Goal: Task Accomplishment & Management: Use online tool/utility

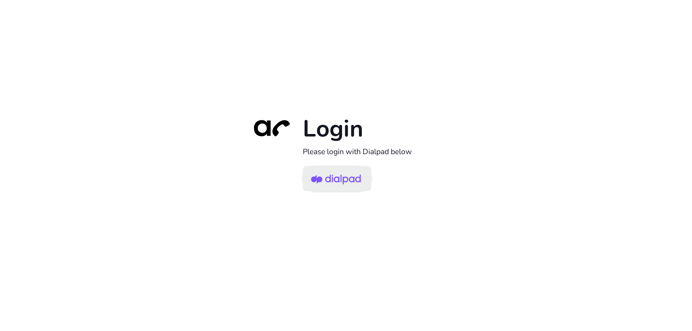
click at [348, 174] on img at bounding box center [336, 179] width 50 height 23
click at [347, 175] on img at bounding box center [336, 179] width 50 height 23
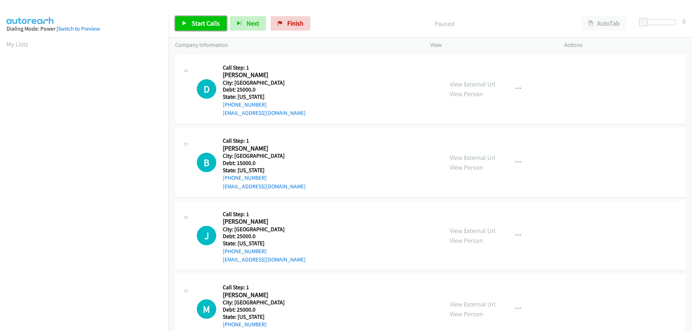
click at [200, 21] on span "Start Calls" at bounding box center [206, 23] width 28 height 8
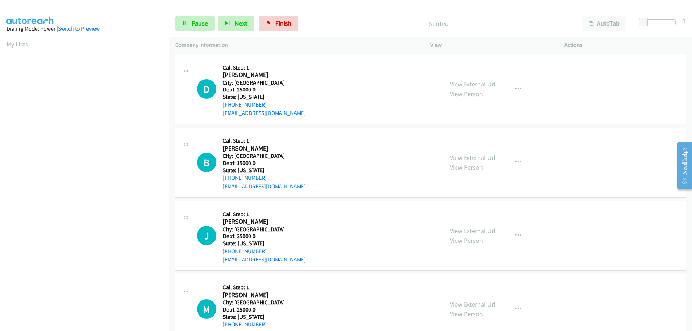
click at [89, 29] on link "Switch to Preview" at bounding box center [79, 28] width 42 height 7
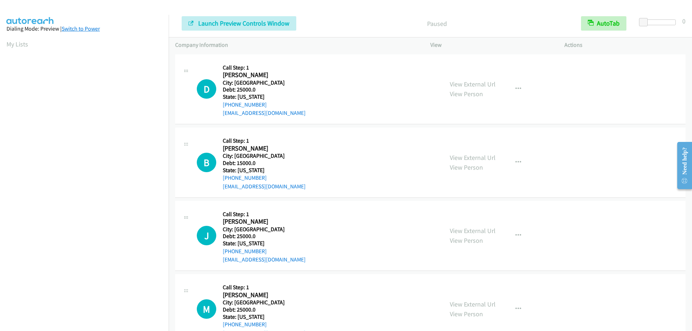
click at [90, 31] on link "Switch to Power" at bounding box center [81, 28] width 38 height 7
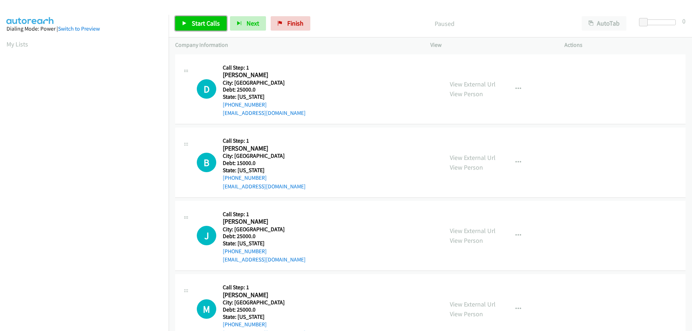
click at [199, 27] on span "Start Calls" at bounding box center [206, 23] width 28 height 8
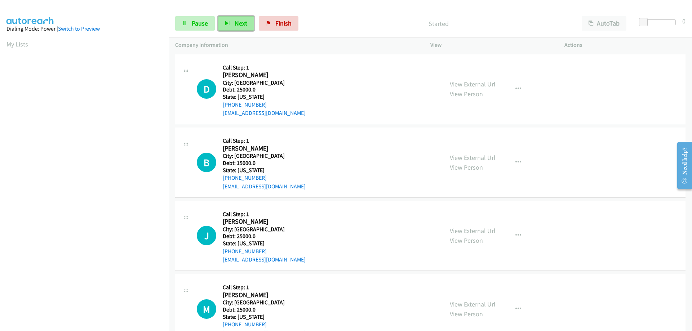
click at [246, 24] on span "Next" at bounding box center [241, 23] width 13 height 8
click at [277, 25] on span "Finish" at bounding box center [283, 23] width 16 height 8
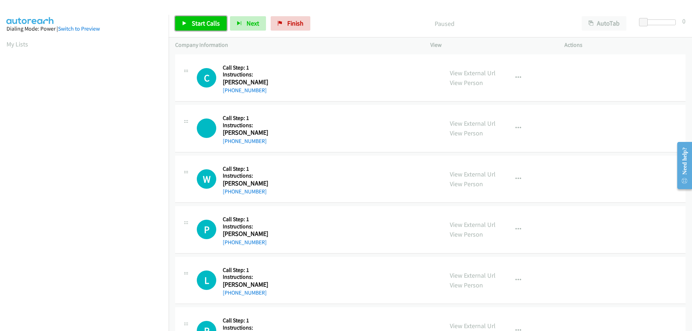
click at [210, 28] on link "Start Calls" at bounding box center [201, 23] width 52 height 14
click at [236, 25] on span "Next" at bounding box center [241, 23] width 13 height 8
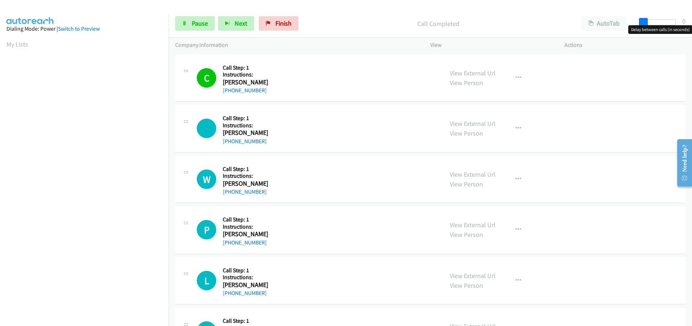
click at [643, 21] on span at bounding box center [643, 22] width 9 height 9
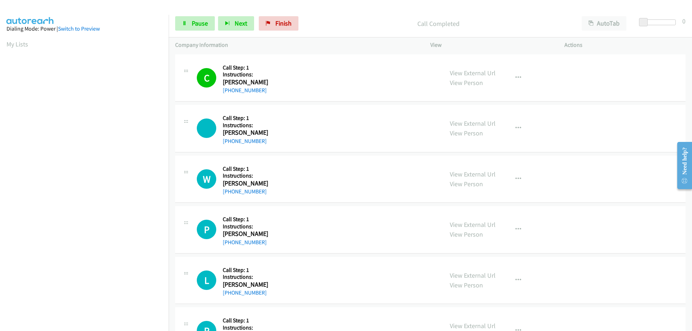
click at [445, 23] on p "Call Completed" at bounding box center [438, 24] width 261 height 10
click at [519, 76] on button "button" at bounding box center [518, 78] width 19 height 14
click at [529, 29] on div at bounding box center [346, 165] width 692 height 331
click at [206, 23] on span "Pause" at bounding box center [200, 23] width 16 height 8
click at [208, 25] on span "Start Calls" at bounding box center [206, 23] width 28 height 8
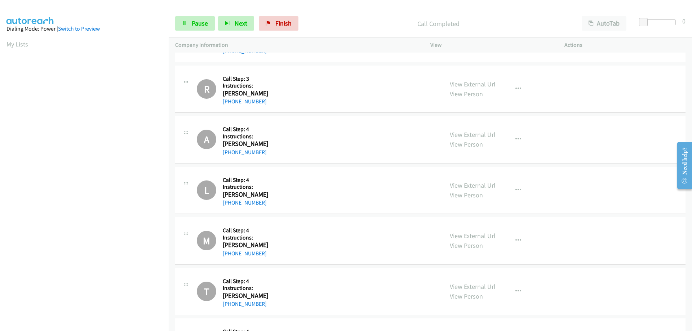
scroll to position [721, 0]
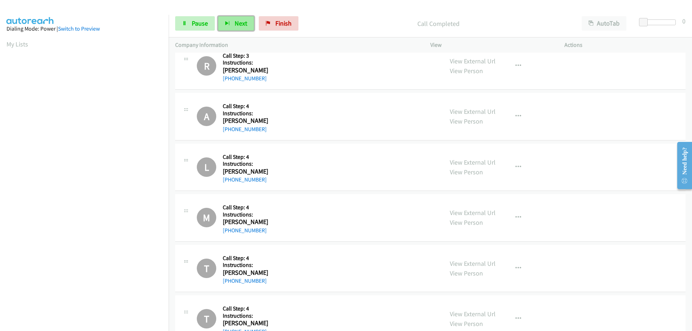
click at [241, 24] on span "Next" at bounding box center [241, 23] width 13 height 8
click at [201, 0] on div "Start Calls Pause Next Finish Call Completed AutoTab AutoTab 0 Company Informat…" at bounding box center [346, 0] width 692 height 0
click at [201, 23] on span "Pause" at bounding box center [200, 23] width 16 height 8
click at [200, 22] on span "Start Calls" at bounding box center [206, 23] width 28 height 8
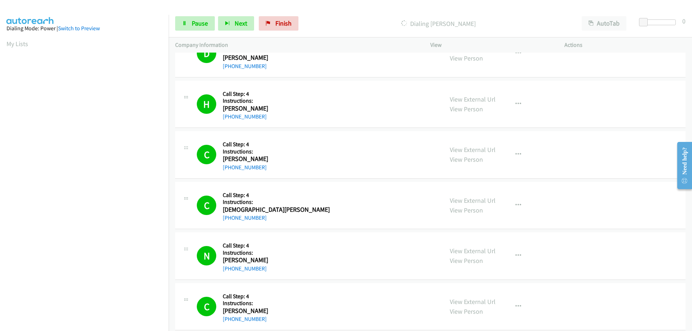
scroll to position [0, 0]
click at [192, 28] on link "Pause" at bounding box center [195, 23] width 40 height 14
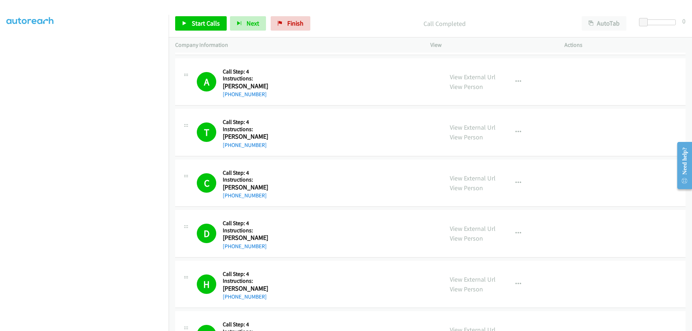
scroll to position [3101, 0]
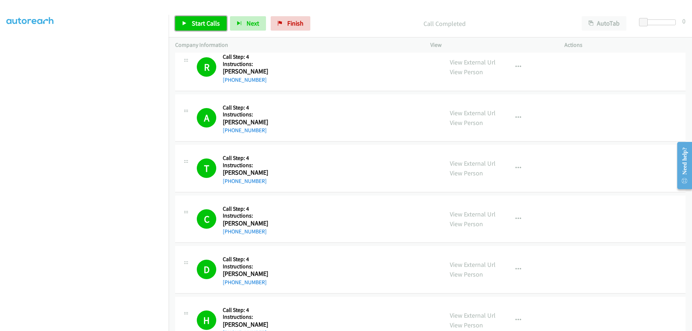
click at [203, 18] on link "Start Calls" at bounding box center [201, 23] width 52 height 14
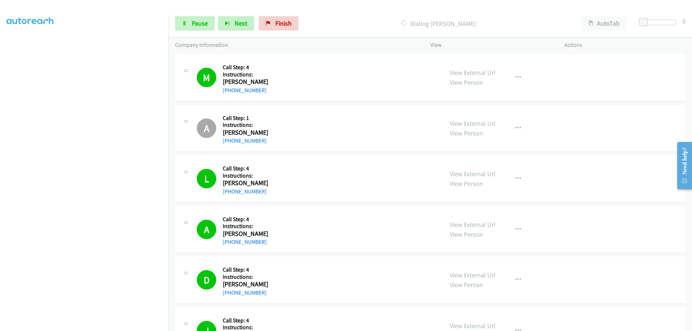
scroll to position [73, 0]
click at [200, 27] on span "Pause" at bounding box center [200, 23] width 16 height 8
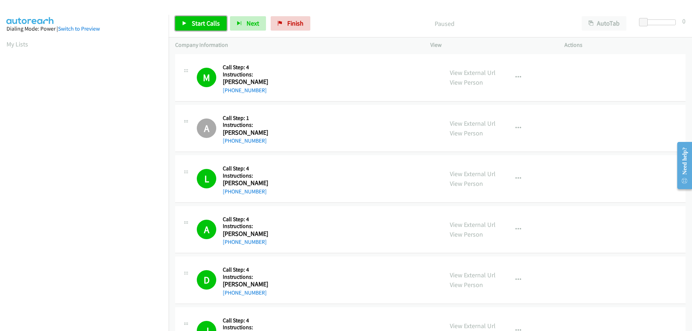
click at [198, 21] on span "Start Calls" at bounding box center [206, 23] width 28 height 8
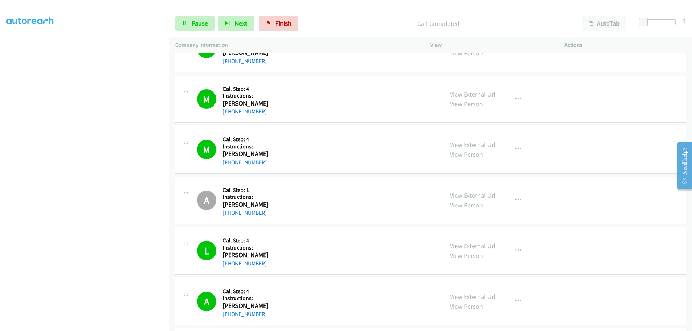
scroll to position [73, 0]
